Goal: Task Accomplishment & Management: Use online tool/utility

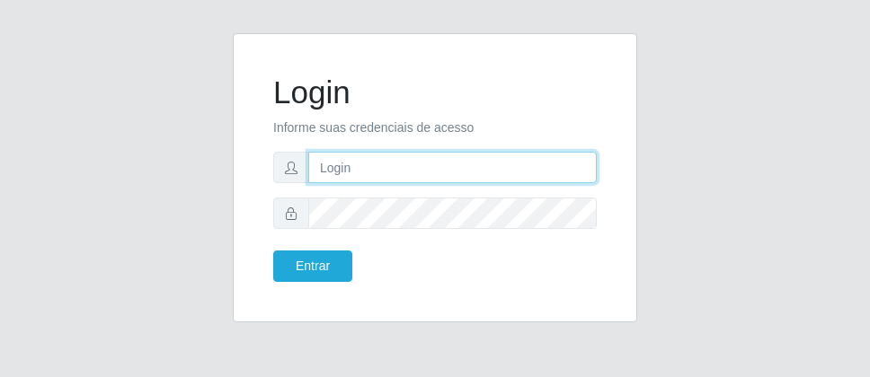
click at [384, 176] on input "text" at bounding box center [452, 167] width 288 height 31
type input "[PERSON_NAME]@[PERSON_NAME]"
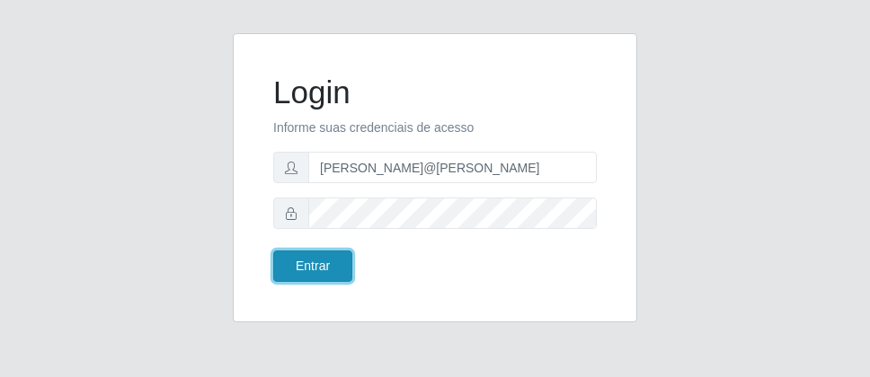
click at [324, 264] on button "Entrar" at bounding box center [312, 266] width 79 height 31
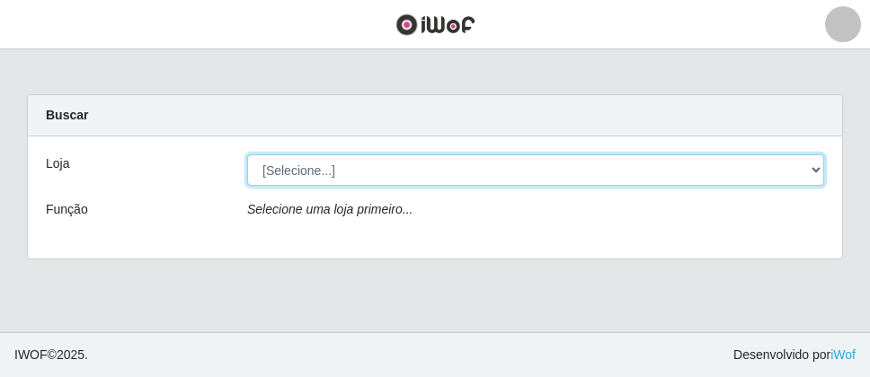
click at [812, 174] on select "[Selecione...] Divino Fogão" at bounding box center [535, 170] width 577 height 31
select select "499"
click at [247, 155] on select "[Selecione...] Divino Fogão" at bounding box center [535, 170] width 577 height 31
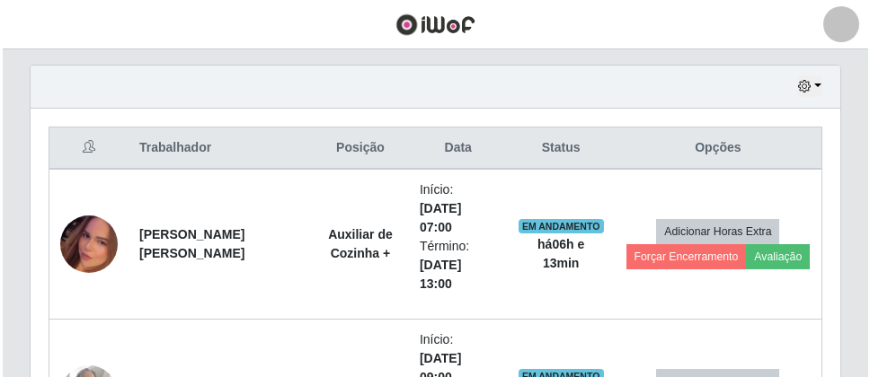
scroll to position [622, 0]
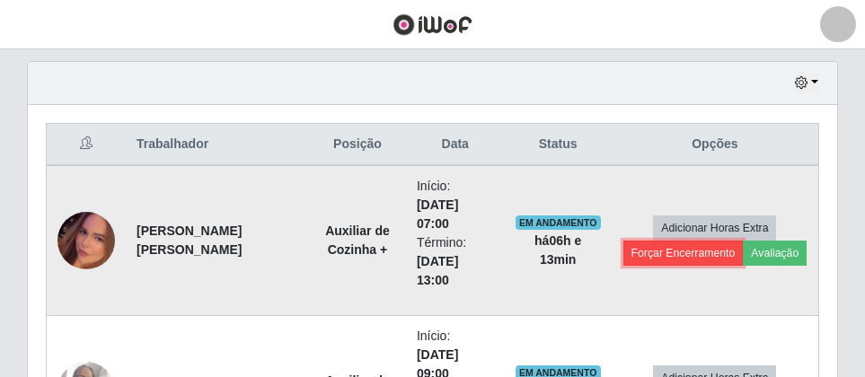
click at [658, 253] on button "Forçar Encerramento" at bounding box center [684, 253] width 120 height 25
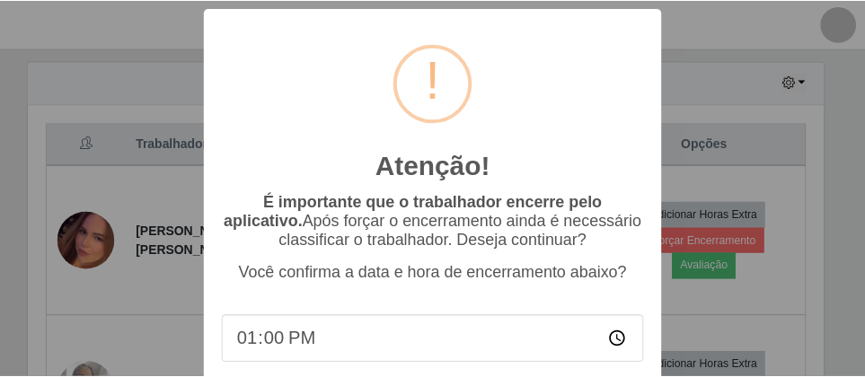
scroll to position [114, 0]
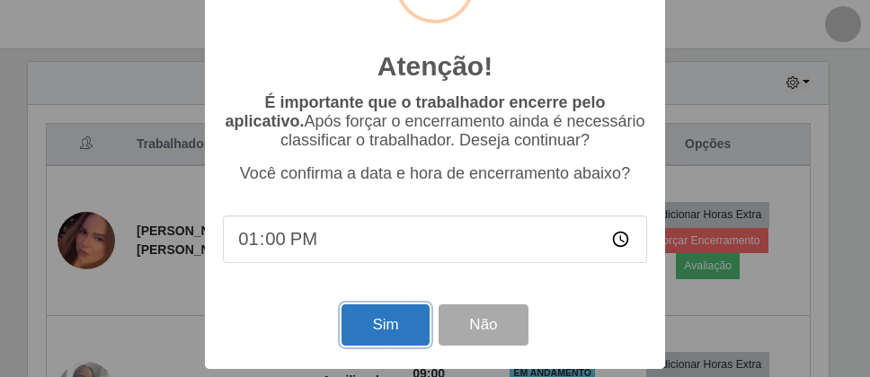
click at [377, 329] on button "Sim" at bounding box center [384, 326] width 87 height 42
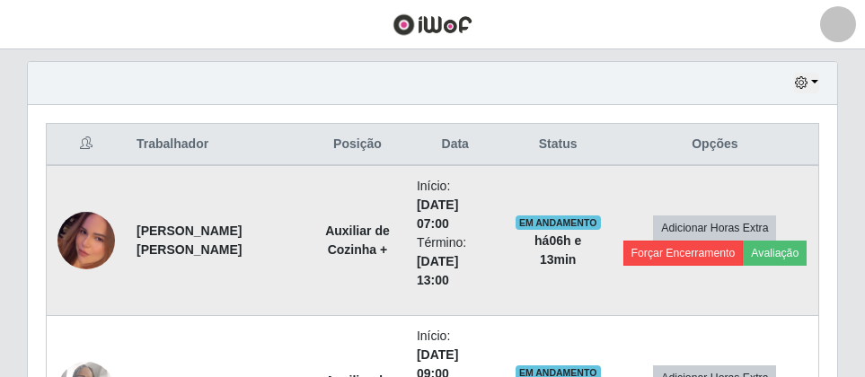
scroll to position [373, 801]
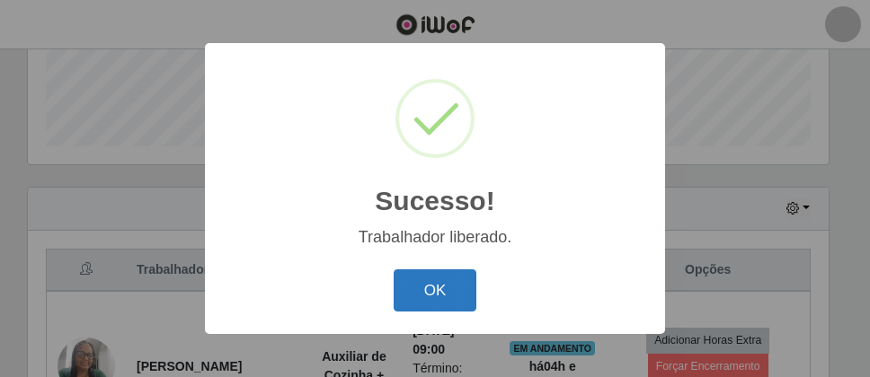
click at [439, 298] on button "OK" at bounding box center [436, 291] width 84 height 42
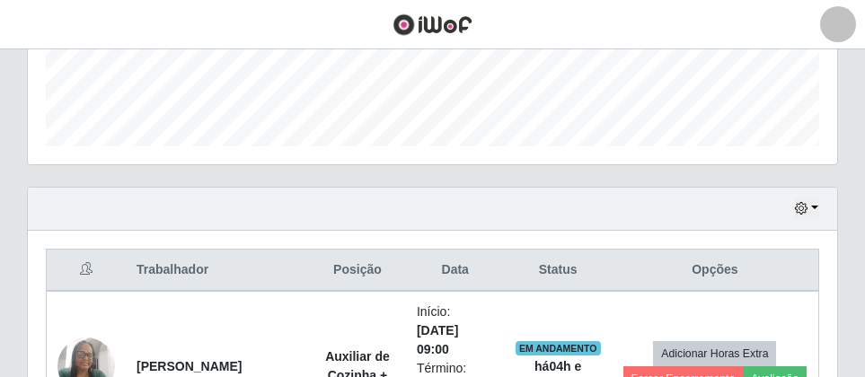
scroll to position [373, 810]
